Goal: Task Accomplishment & Management: Use online tool/utility

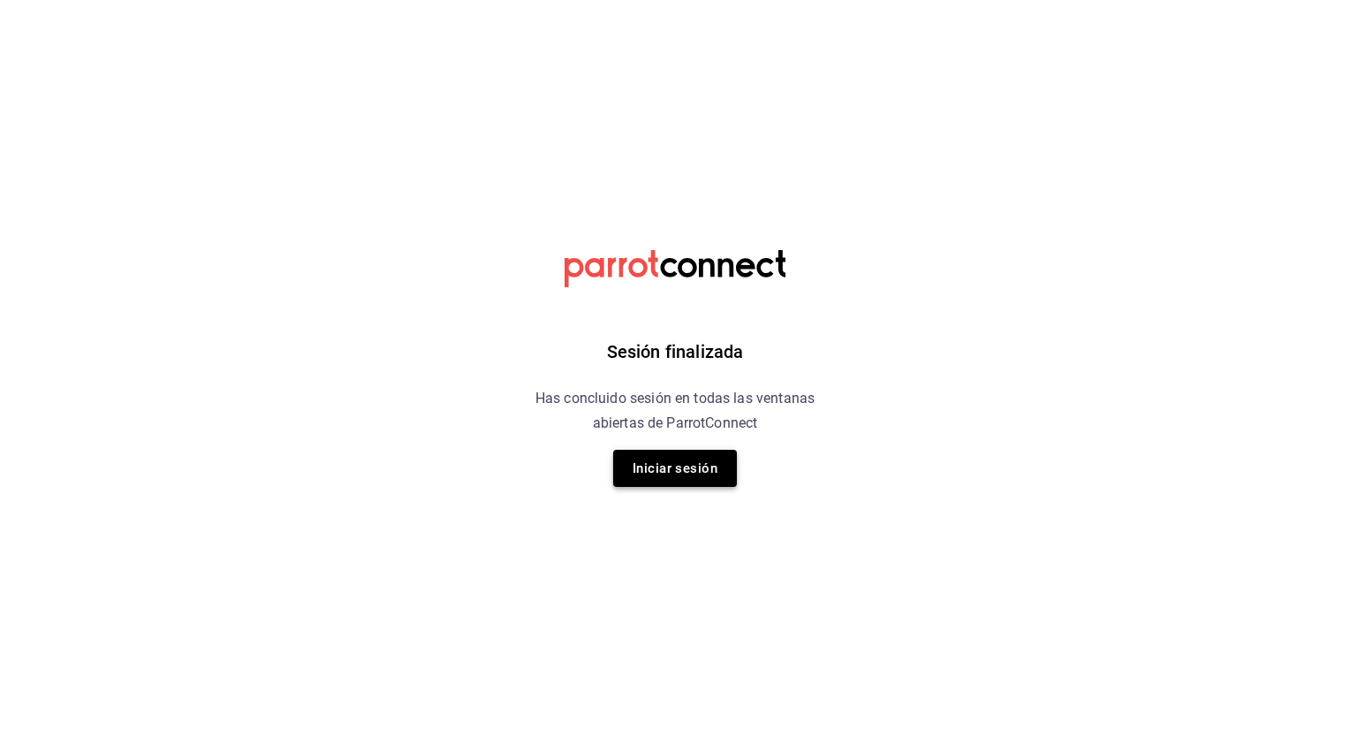
click at [677, 462] on button "Iniciar sesión" at bounding box center [675, 468] width 124 height 37
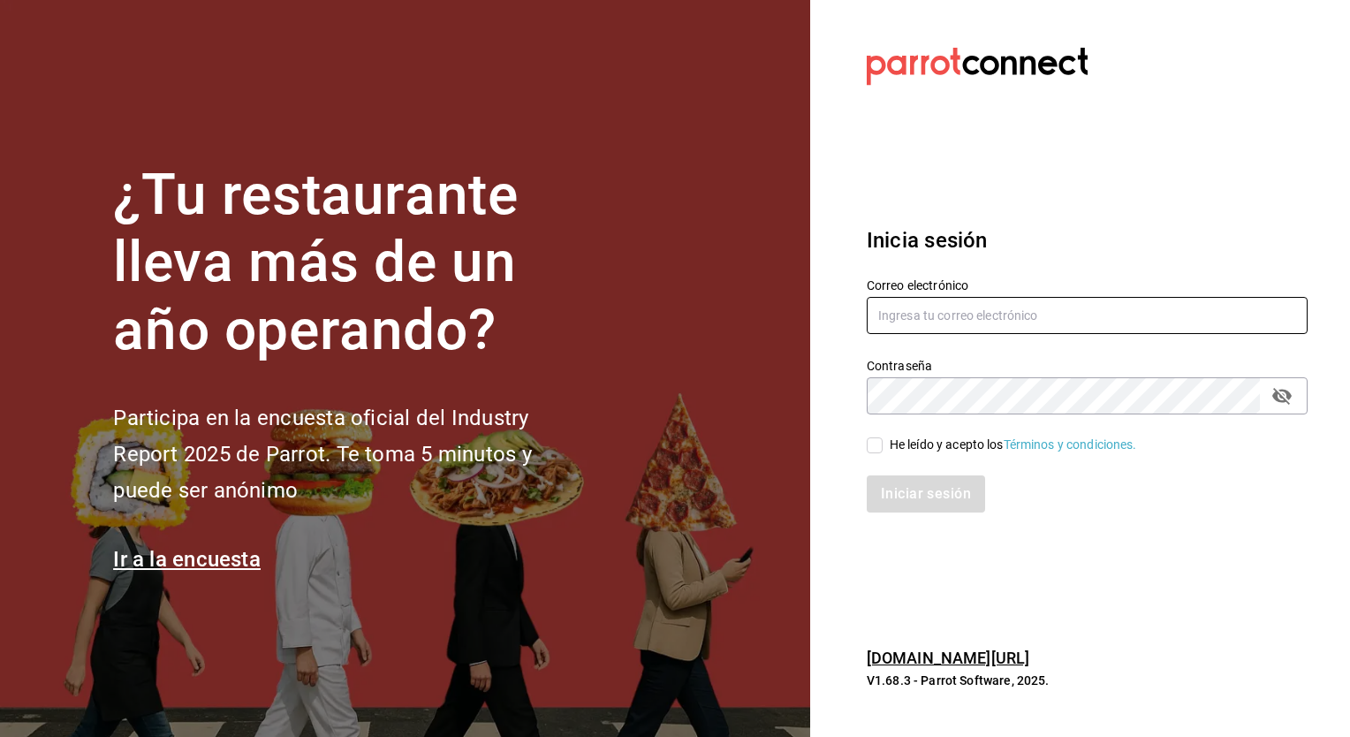
type input "[EMAIL_ADDRESS][PERSON_NAME][DOMAIN_NAME]"
click at [876, 452] on input "He leído y acepto los Términos y condiciones." at bounding box center [874, 445] width 16 height 16
checkbox input "true"
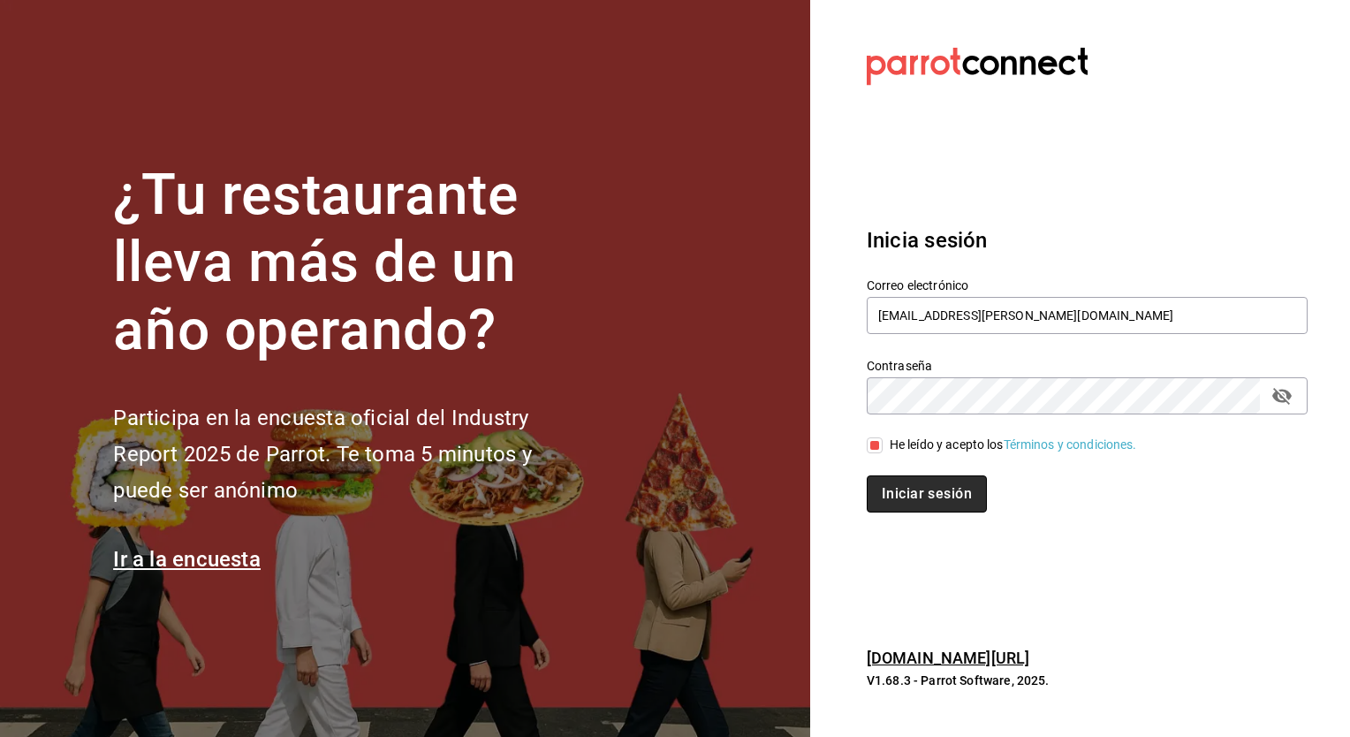
click at [912, 493] on button "Iniciar sesión" at bounding box center [926, 493] width 120 height 37
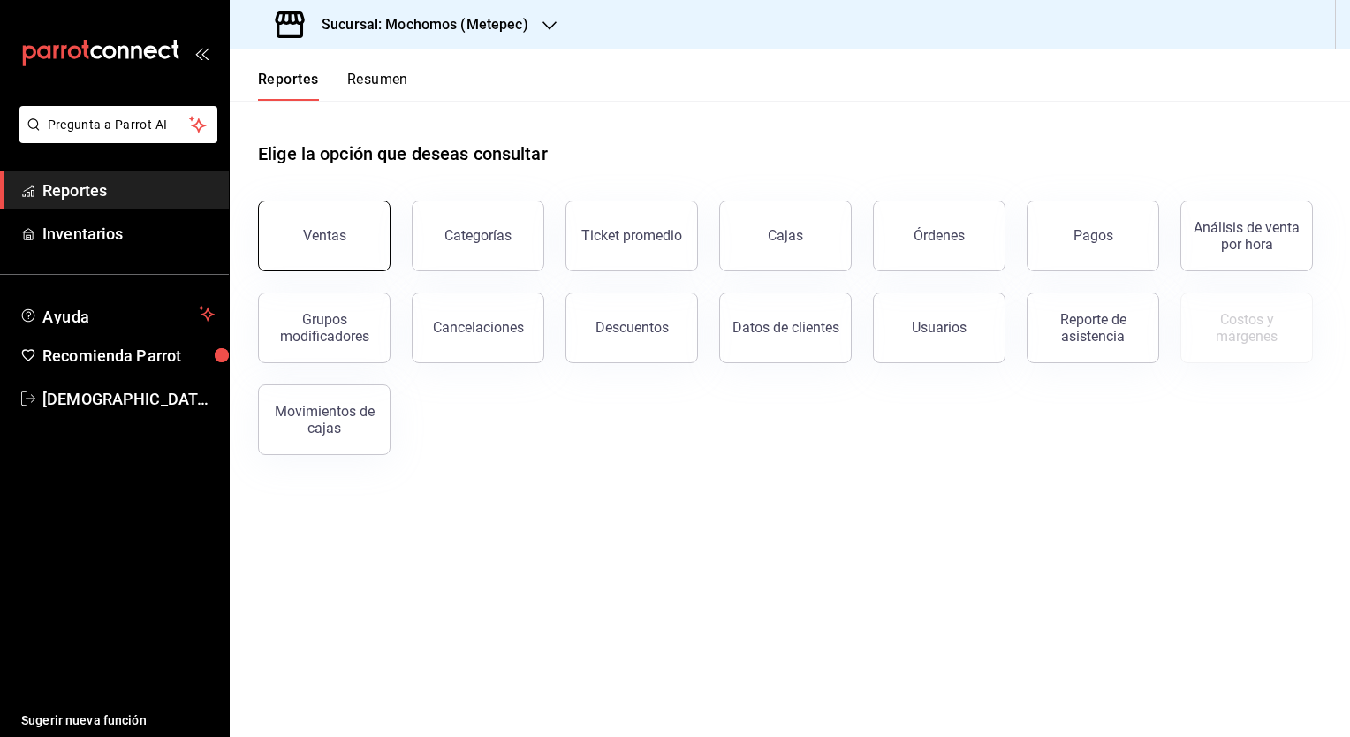
click at [344, 250] on button "Ventas" at bounding box center [324, 235] width 132 height 71
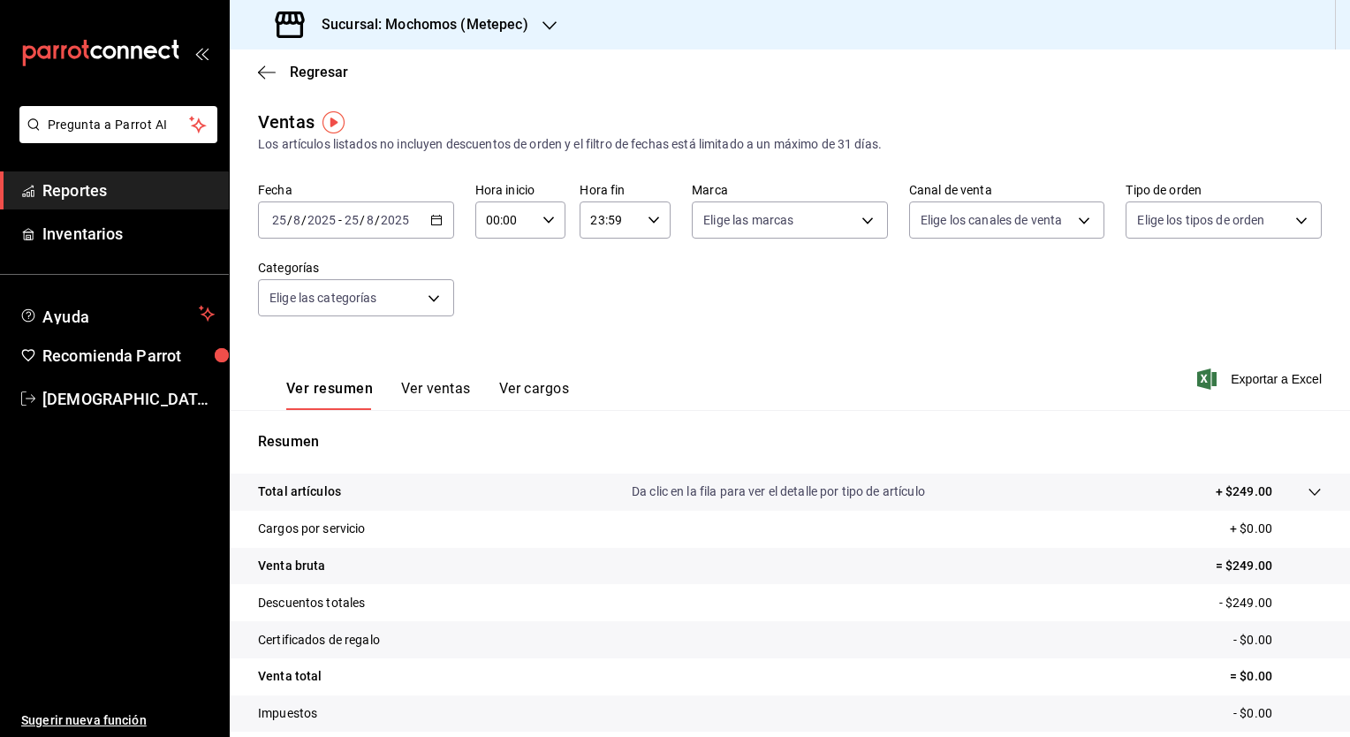
click at [452, 34] on h3 "Sucursal: Mochomos (Metepec)" at bounding box center [417, 24] width 221 height 21
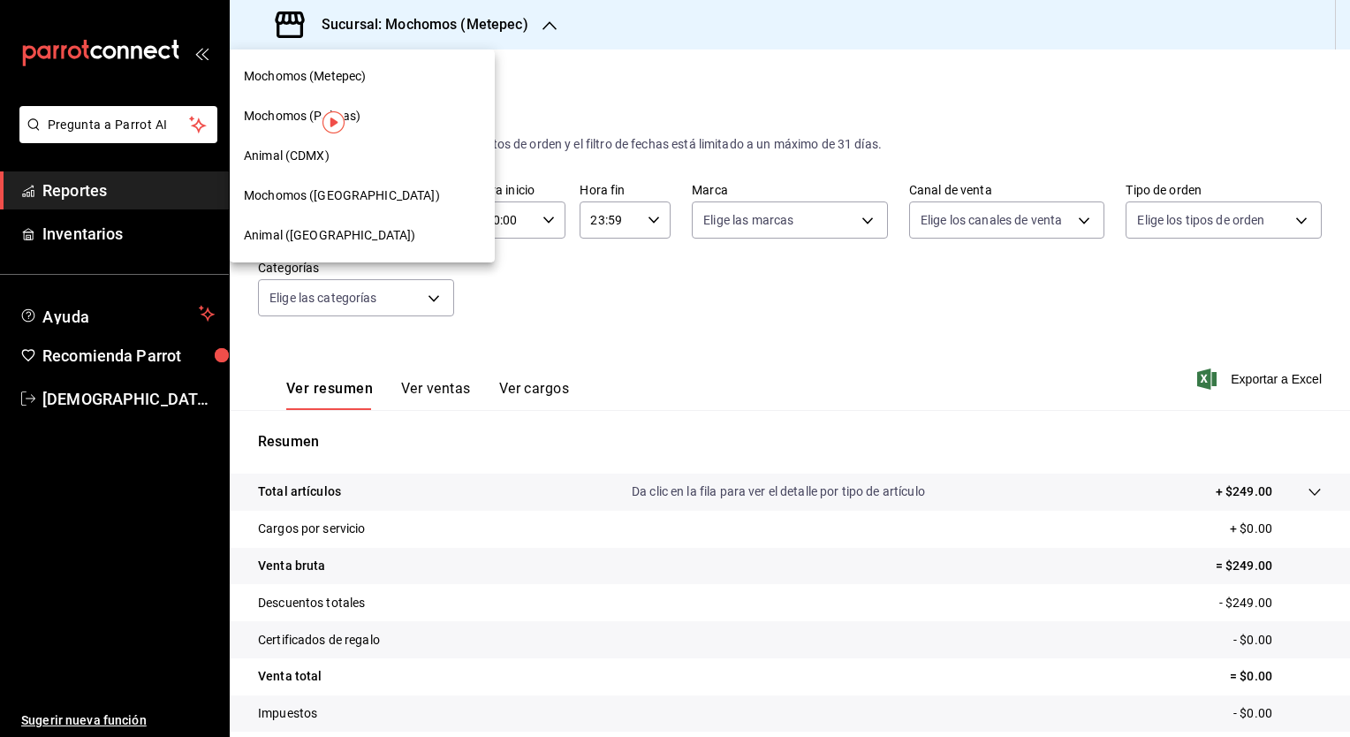
click at [318, 238] on span "Animal (Puebla)" at bounding box center [329, 235] width 171 height 19
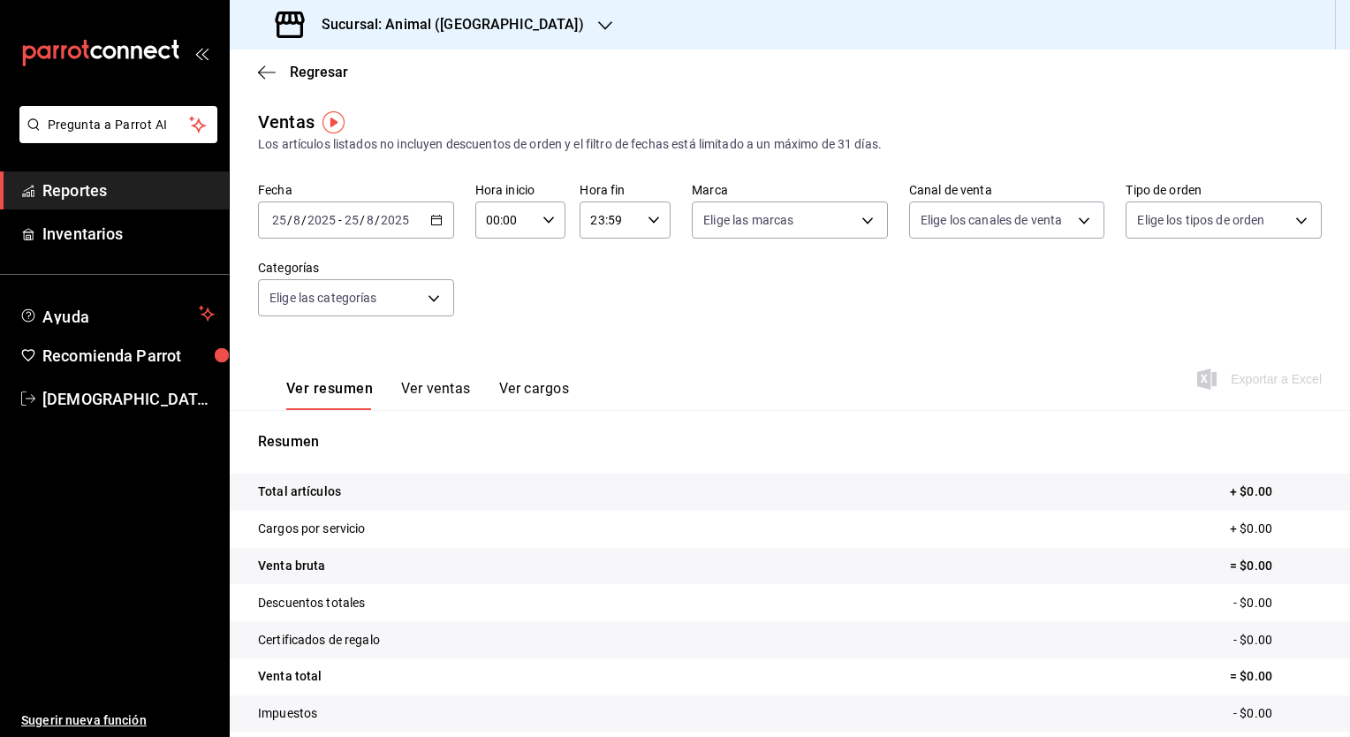
click at [435, 224] on \(Stroke\) "button" at bounding box center [436, 221] width 11 height 10
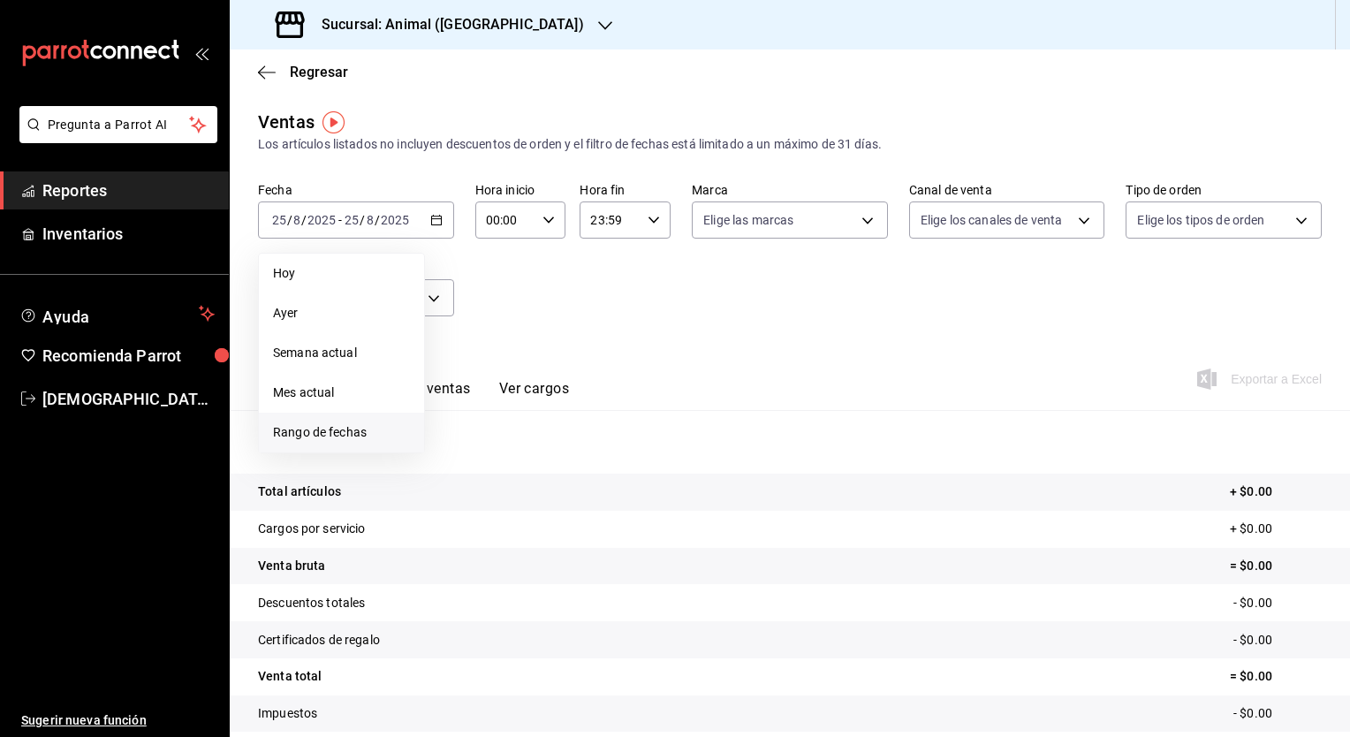
click at [367, 436] on span "Rango de fechas" at bounding box center [341, 432] width 137 height 19
click at [652, 454] on abbr "24" at bounding box center [649, 454] width 11 height 12
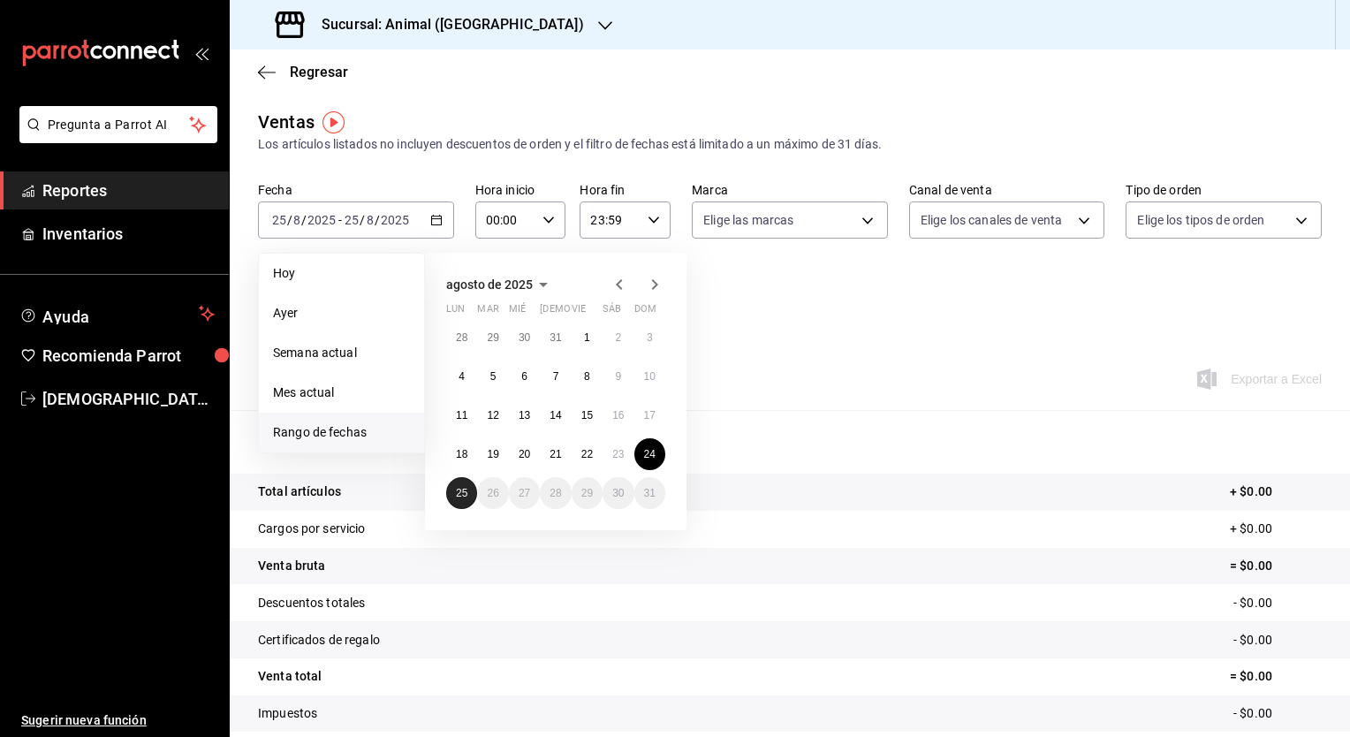
click at [466, 488] on abbr "25" at bounding box center [461, 493] width 11 height 12
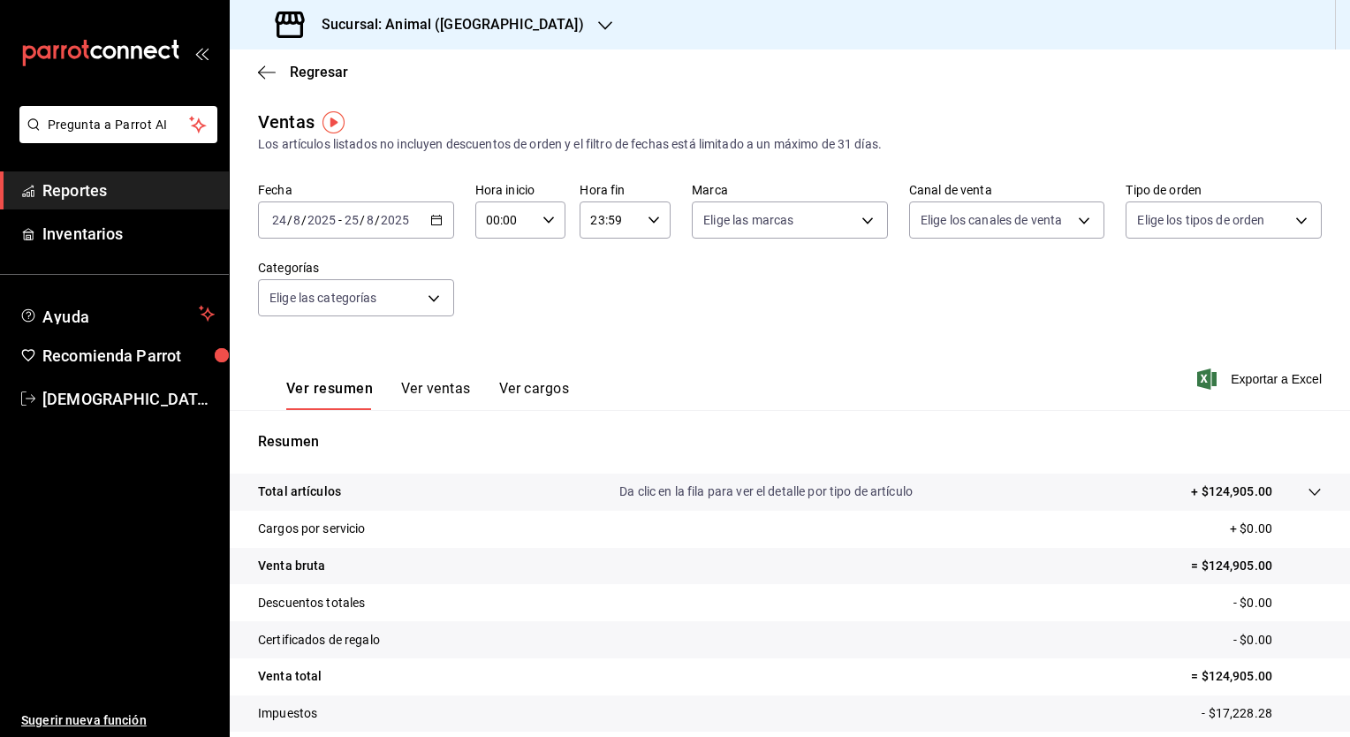
click at [541, 230] on div "00:00 Hora inicio" at bounding box center [520, 219] width 91 height 37
click at [491, 337] on span "05" at bounding box center [495, 332] width 17 height 14
type input "05:00"
click at [599, 220] on div at bounding box center [675, 368] width 1350 height 737
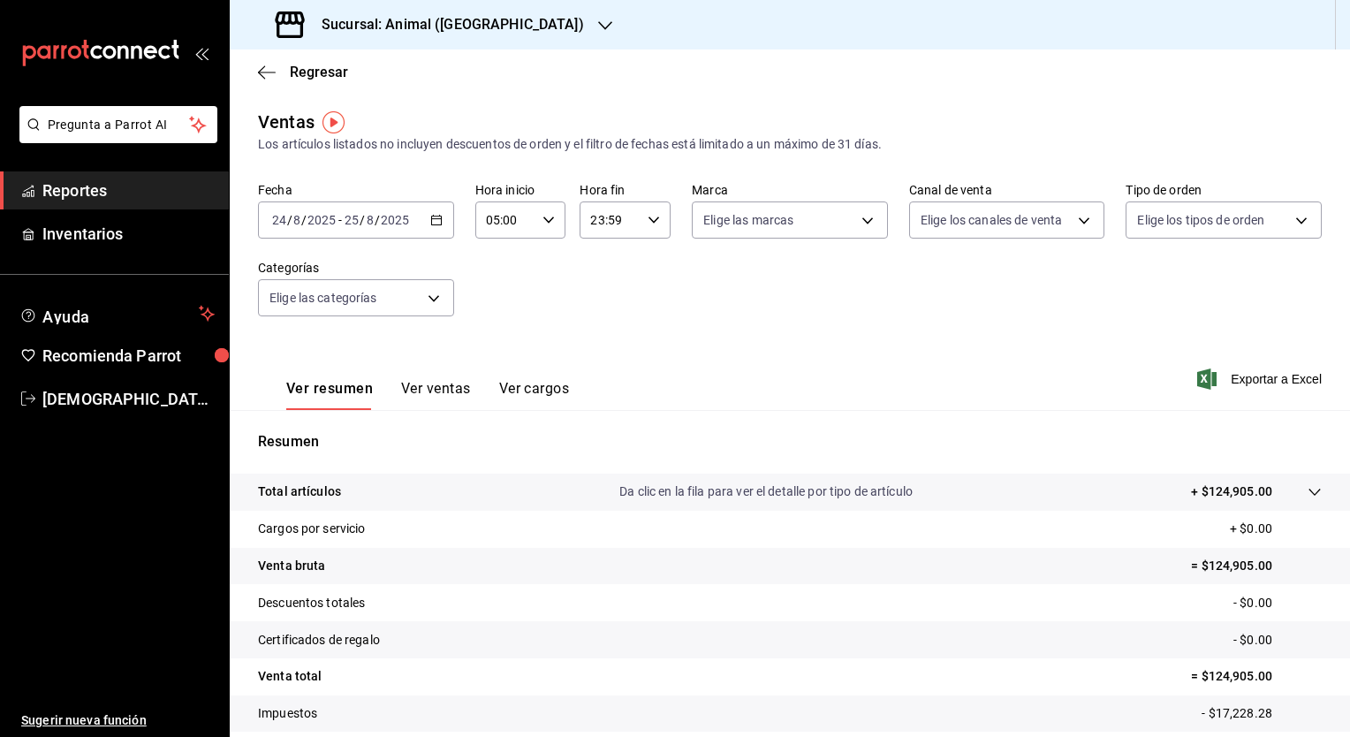
click at [599, 220] on input "23:59" at bounding box center [609, 219] width 61 height 35
click at [595, 366] on span "04" at bounding box center [598, 364] width 17 height 14
type input "04:59"
click at [595, 366] on span "04" at bounding box center [598, 364] width 17 height 14
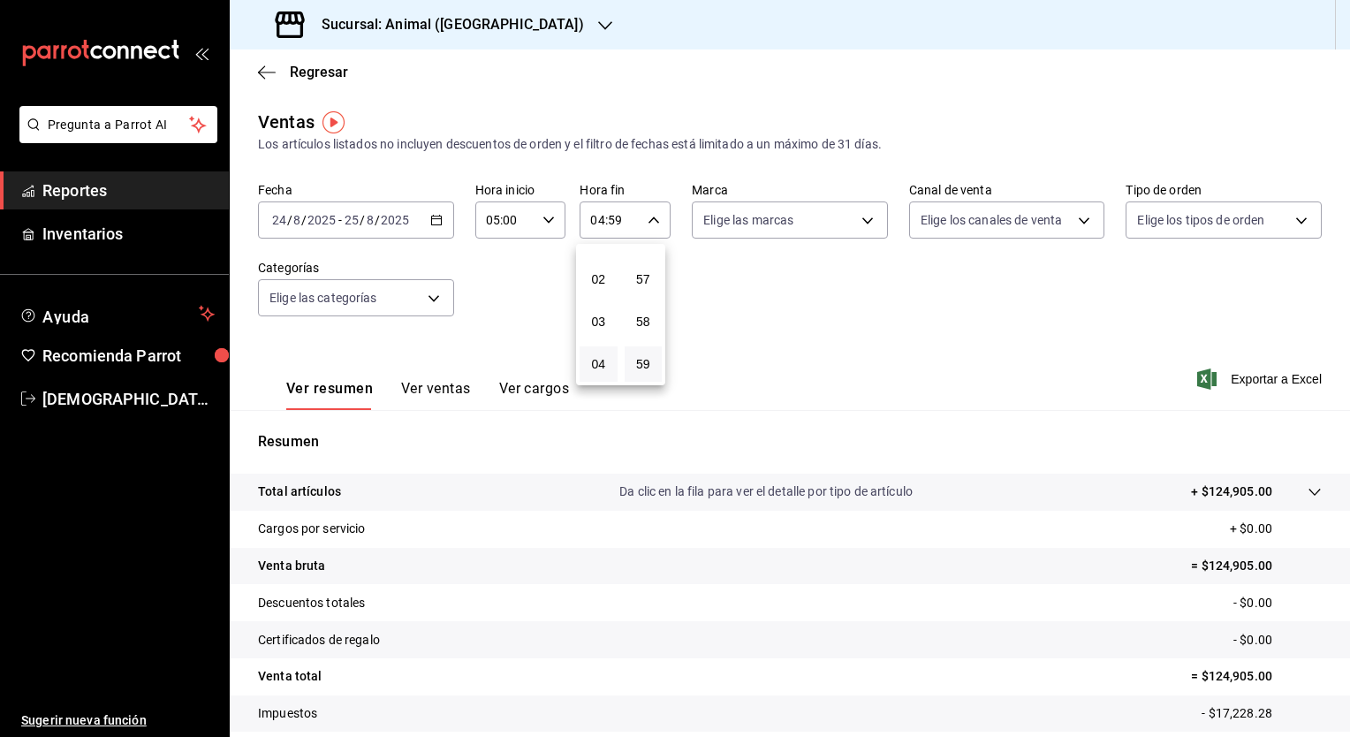
click at [874, 315] on div at bounding box center [675, 368] width 1350 height 737
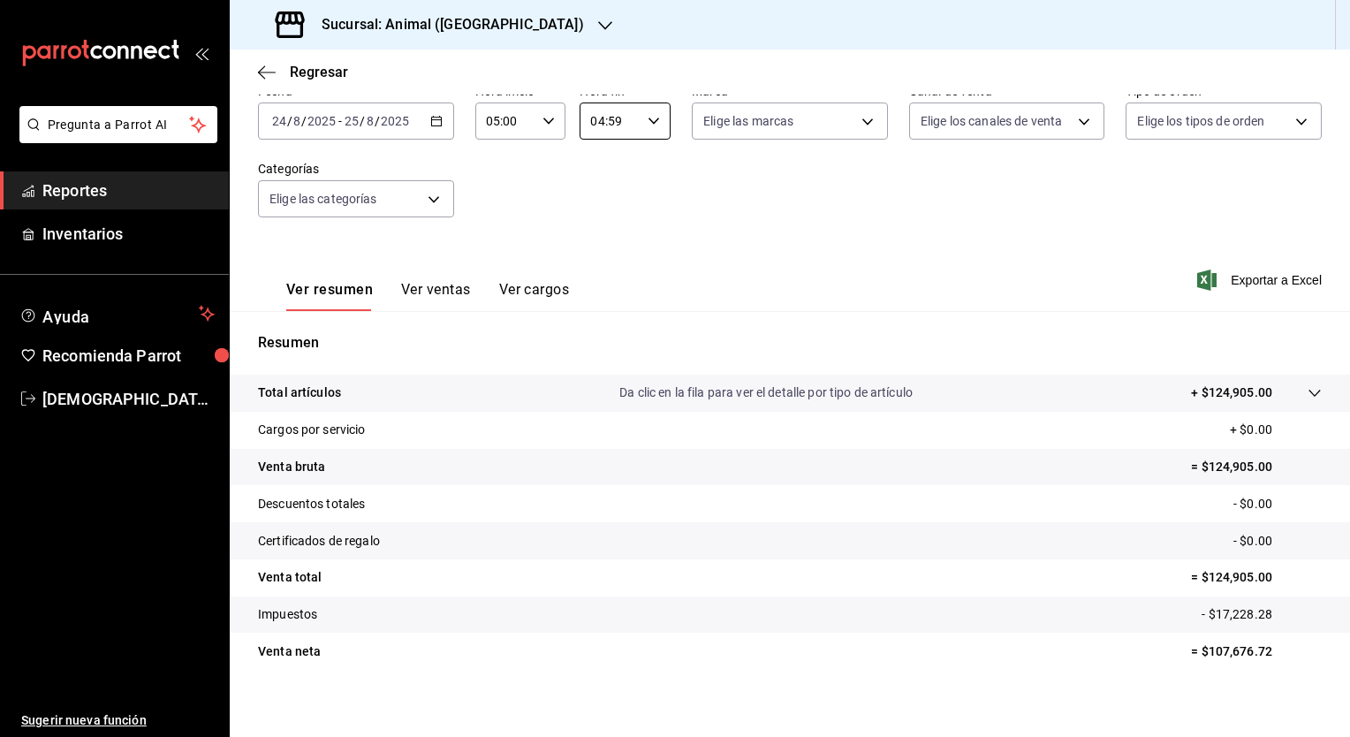
scroll to position [110, 0]
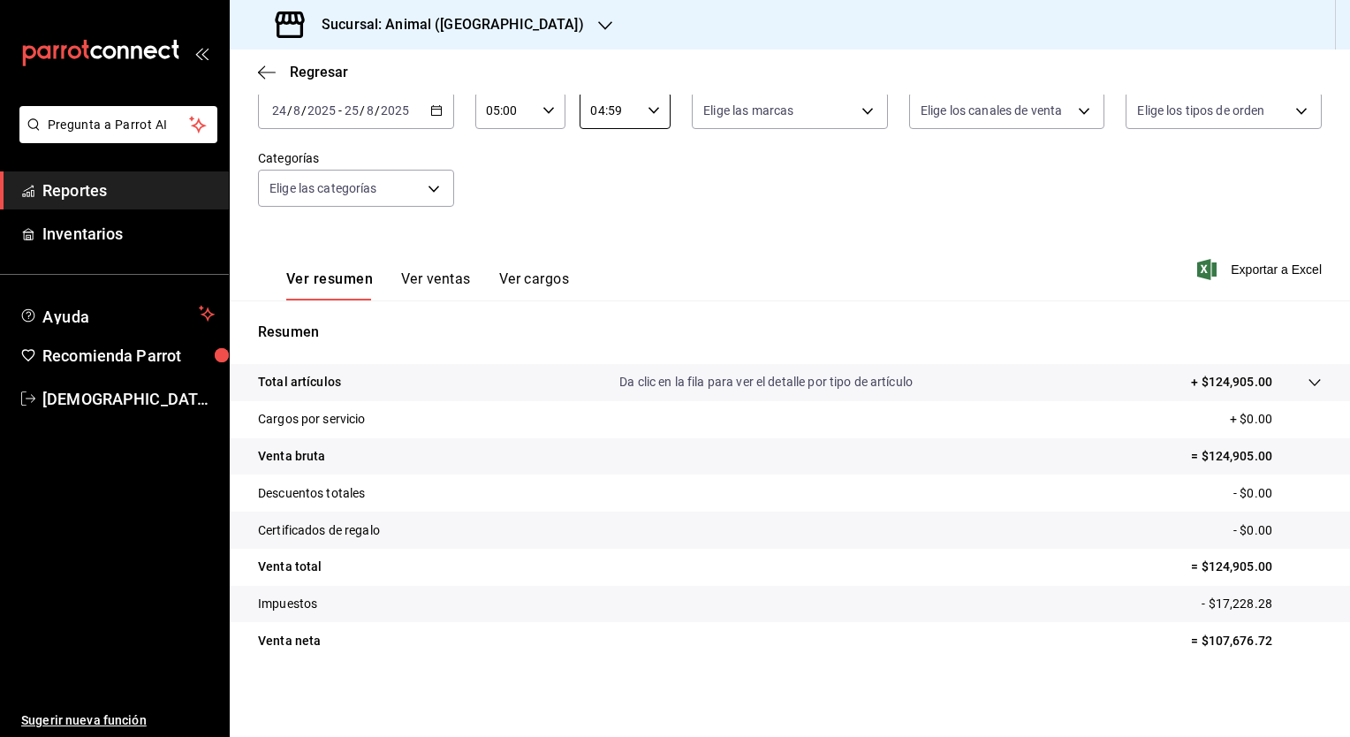
click at [442, 279] on button "Ver ventas" at bounding box center [436, 285] width 70 height 30
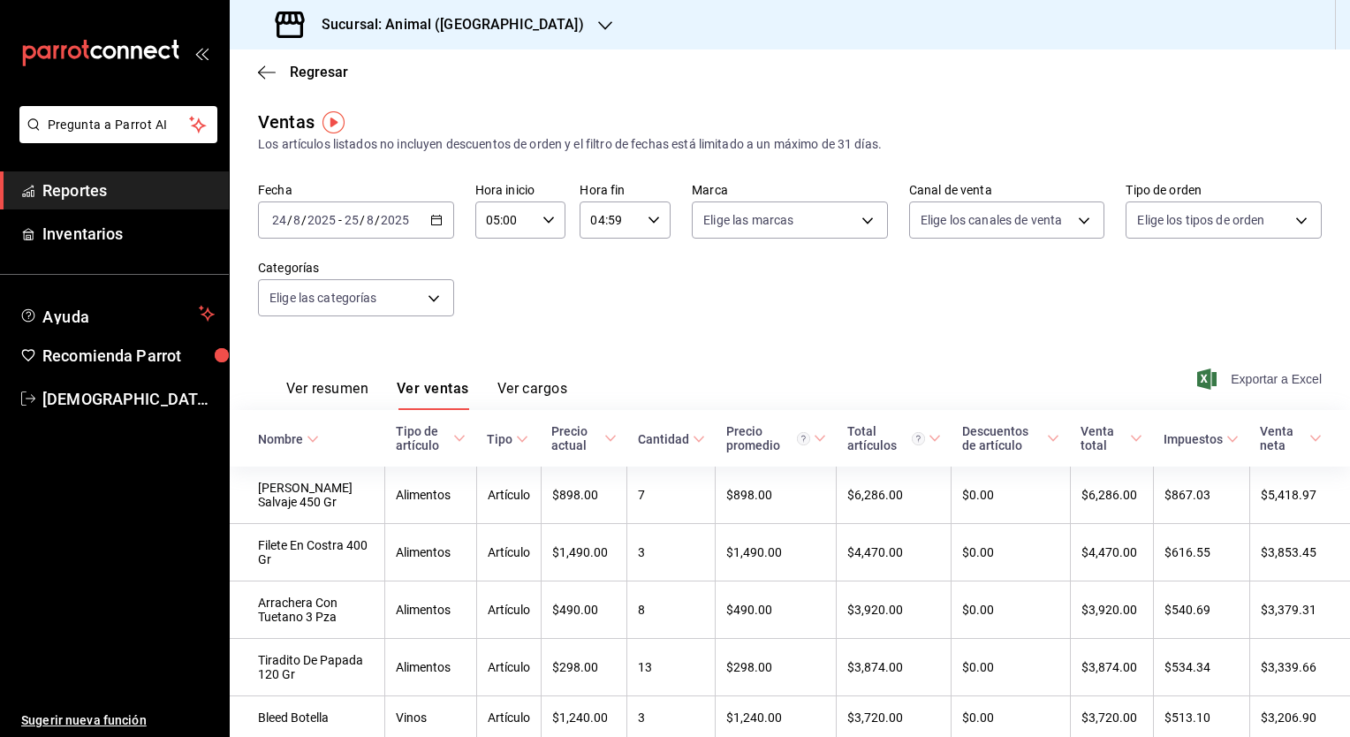
click at [1258, 376] on span "Exportar a Excel" at bounding box center [1260, 378] width 121 height 21
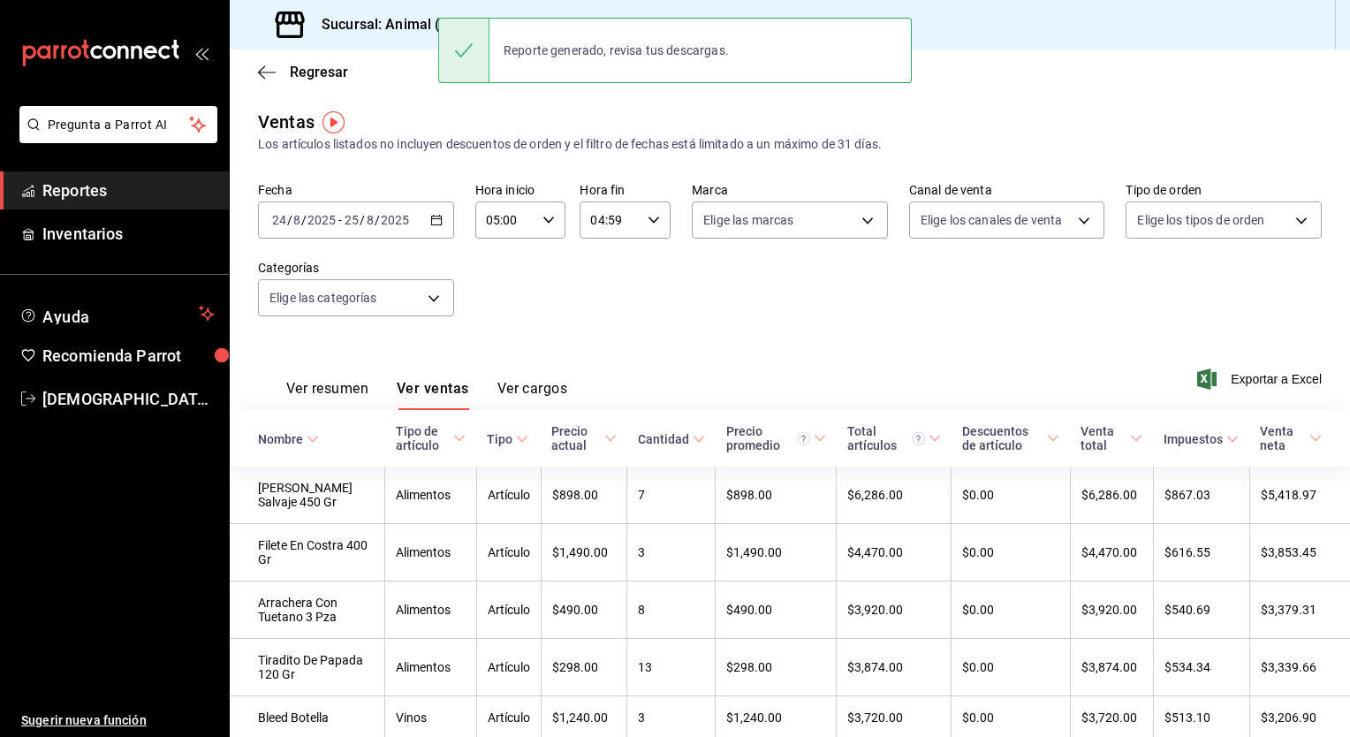
click at [331, 394] on button "Ver resumen" at bounding box center [327, 395] width 82 height 30
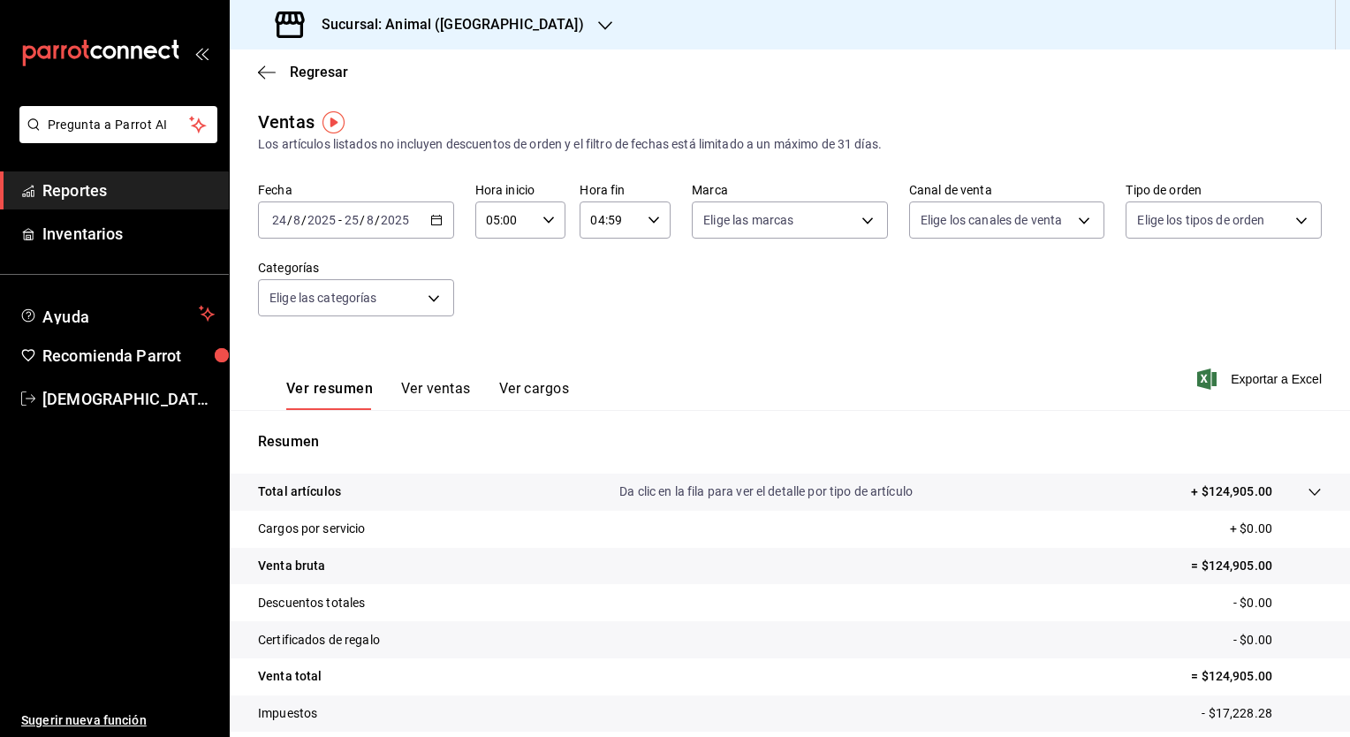
click at [438, 36] on div "Sucursal: Animal (Puebla)" at bounding box center [431, 24] width 375 height 49
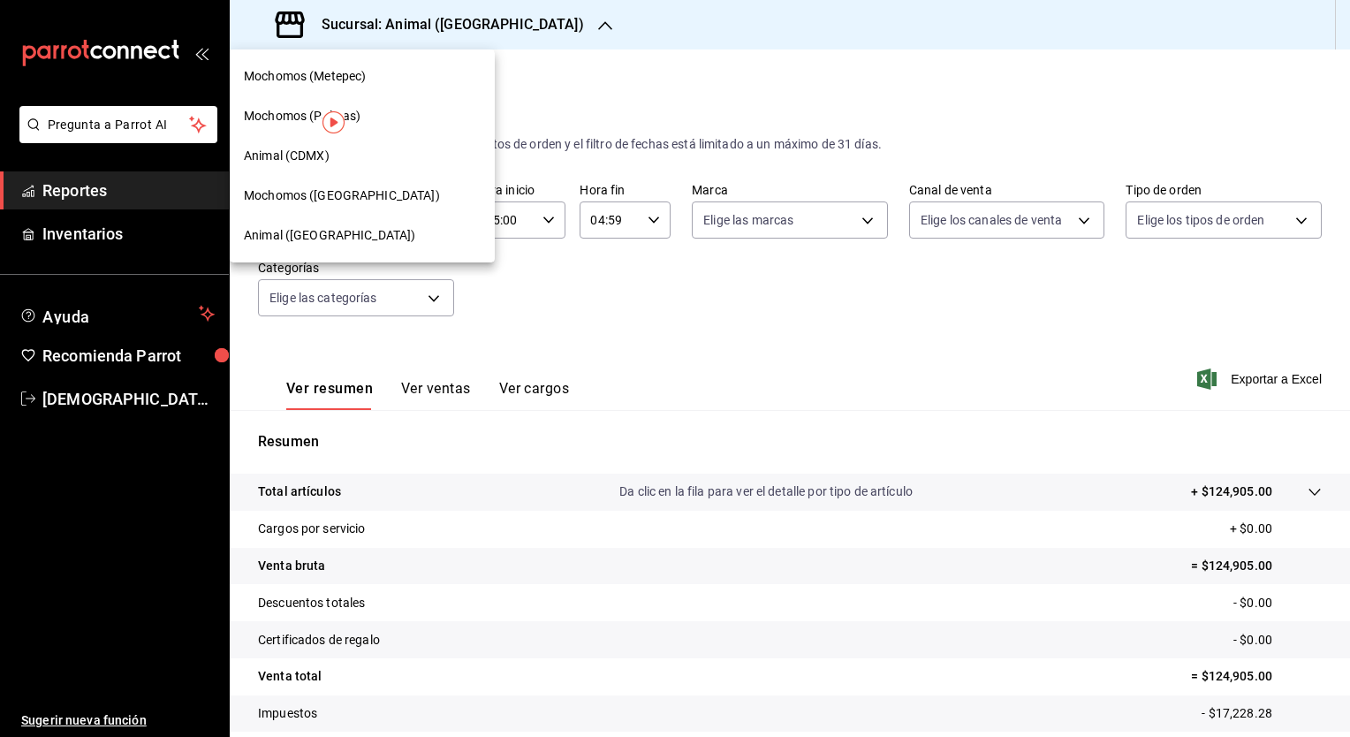
click at [318, 192] on span "Mochomos (Puebla)" at bounding box center [342, 195] width 196 height 19
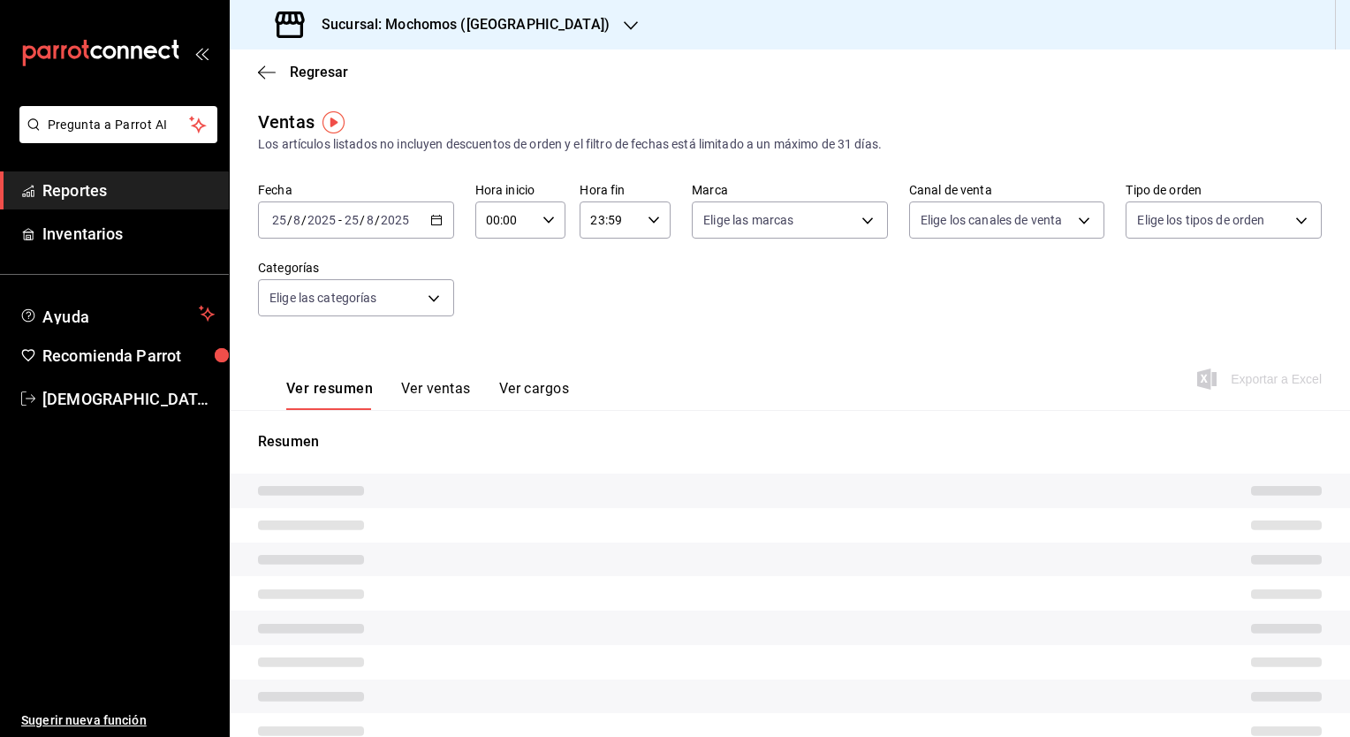
type input "05:00"
type input "04:59"
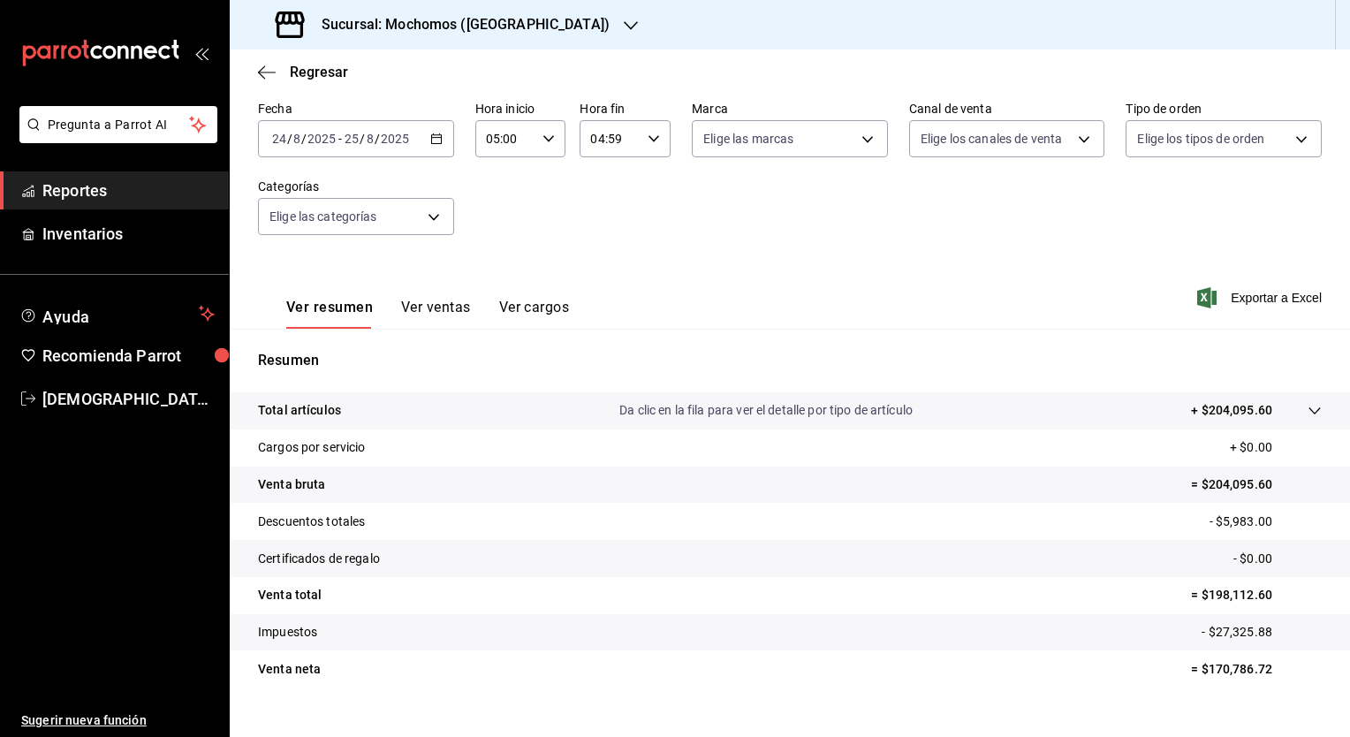
scroll to position [110, 0]
